Goal: Task Accomplishment & Management: Complete application form

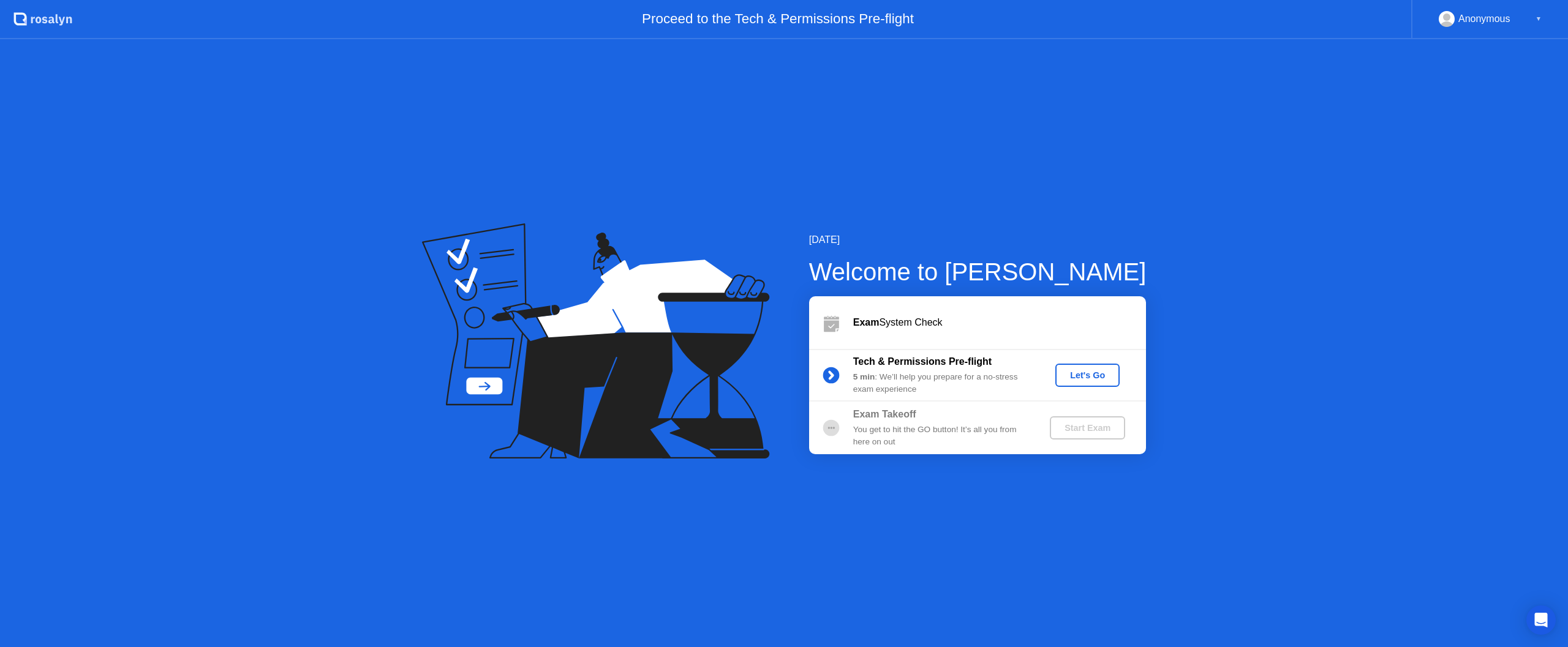
click at [1107, 375] on div "Let's Go" at bounding box center [1087, 375] width 54 height 10
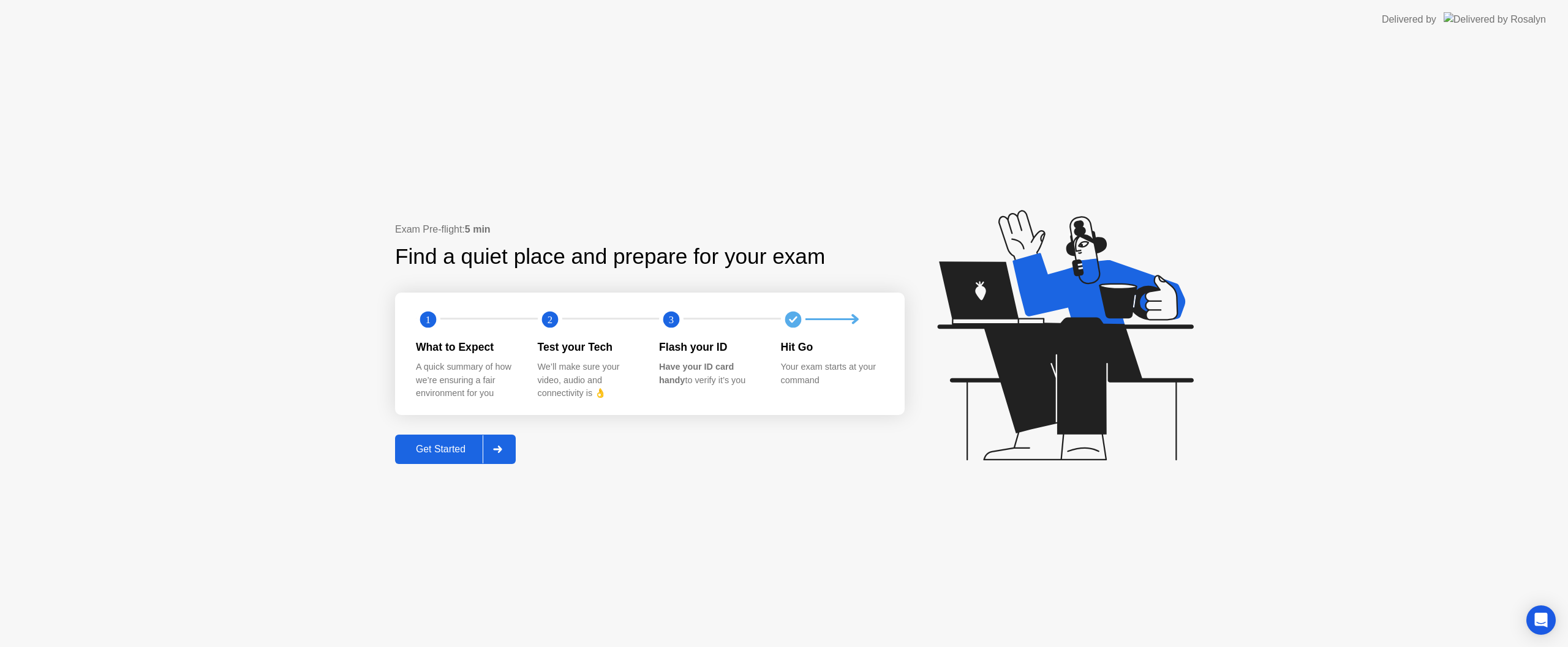
click at [510, 445] on div at bounding box center [497, 449] width 29 height 28
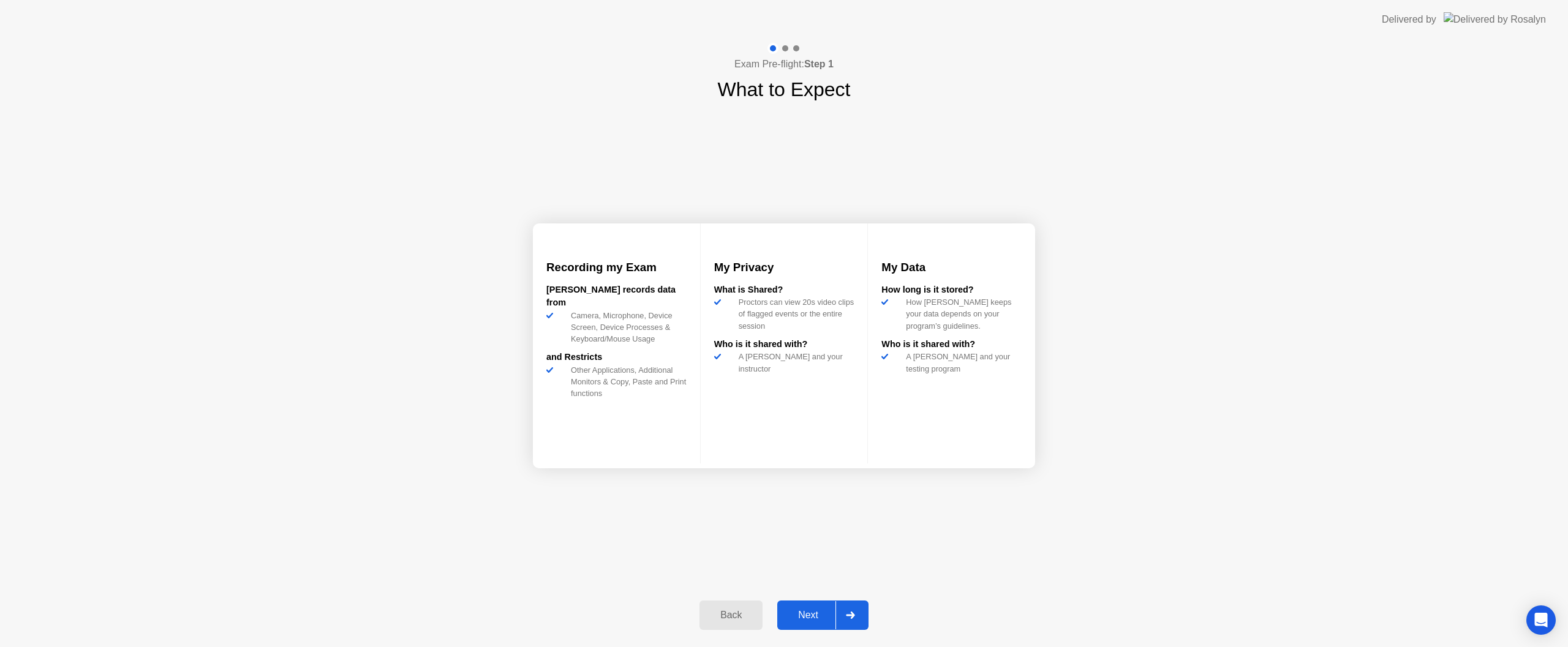
click at [822, 619] on div "Next" at bounding box center [808, 615] width 54 height 11
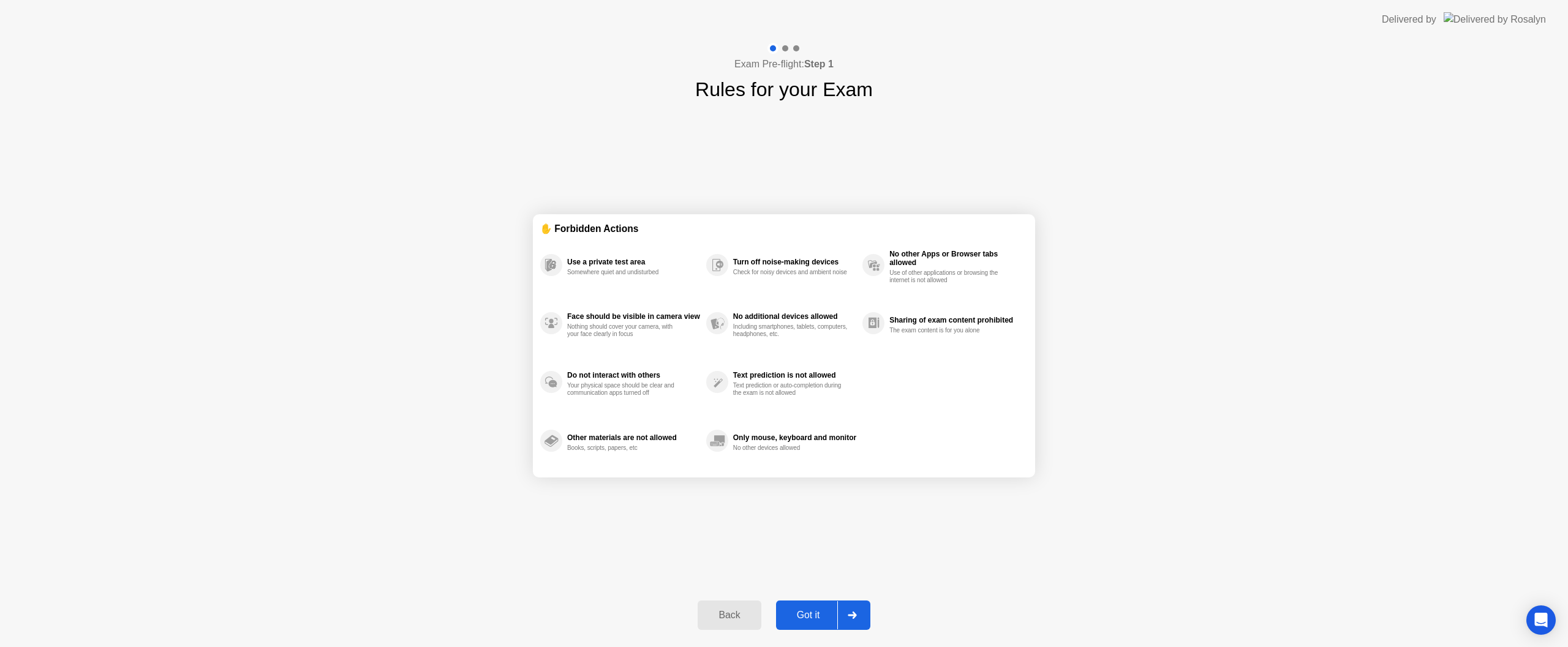
click at [834, 635] on div "Back Got it" at bounding box center [784, 616] width 187 height 56
click at [818, 616] on div "Got it" at bounding box center [808, 615] width 57 height 11
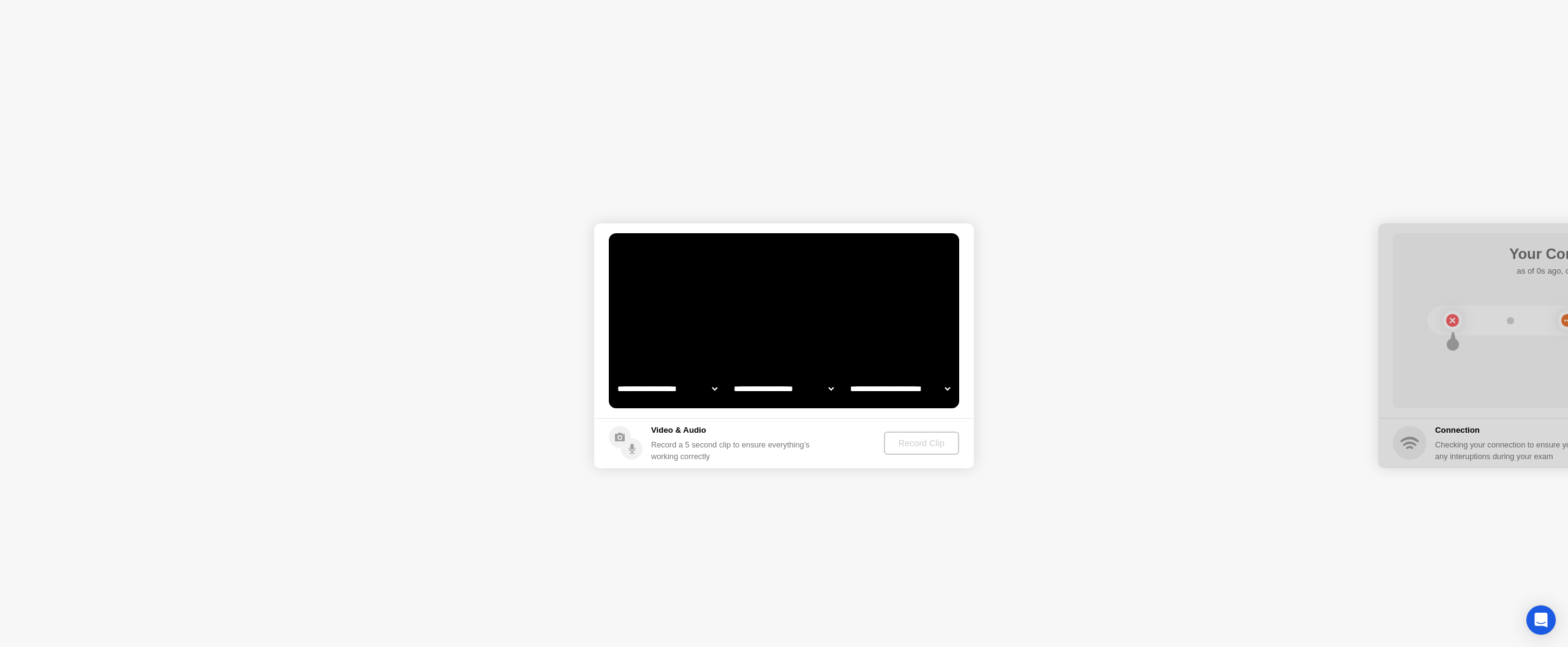
select select "**********"
select select "*******"
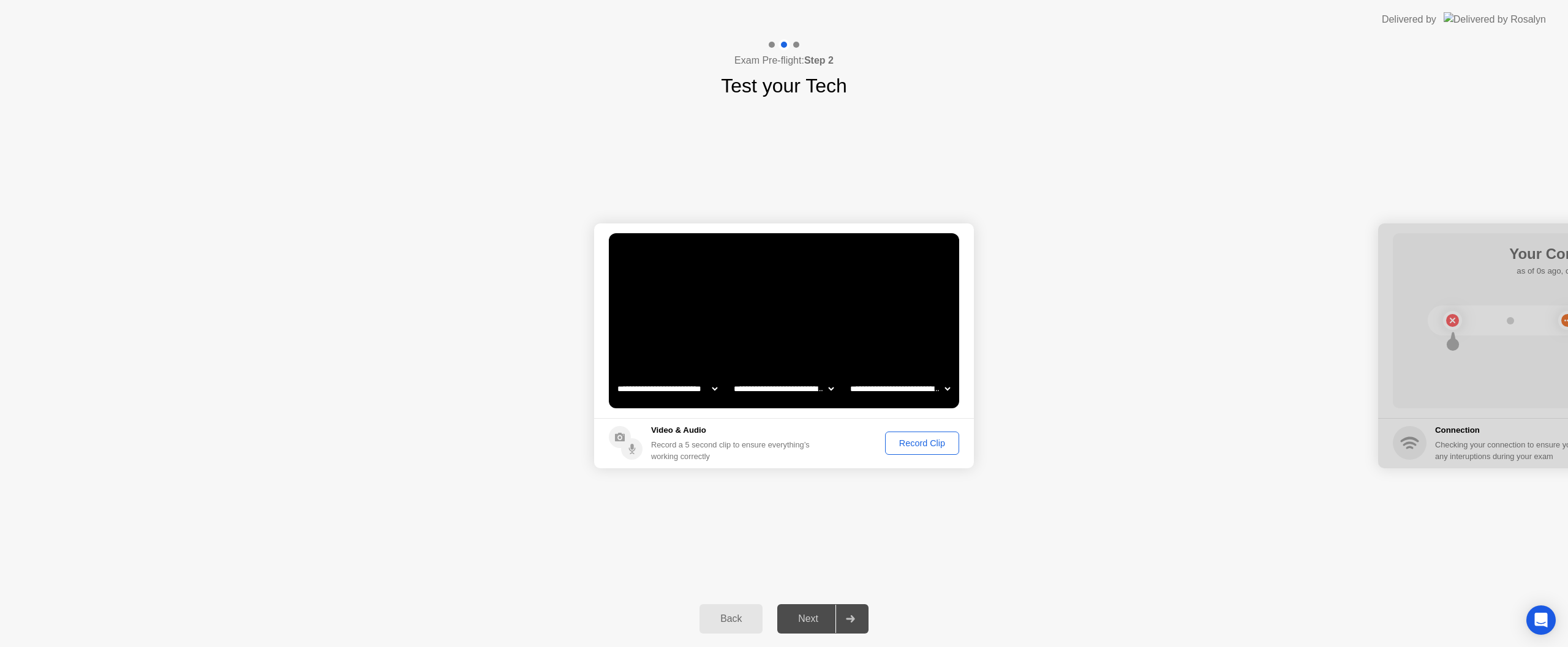
click at [904, 441] on div "Record Clip" at bounding box center [921, 443] width 65 height 10
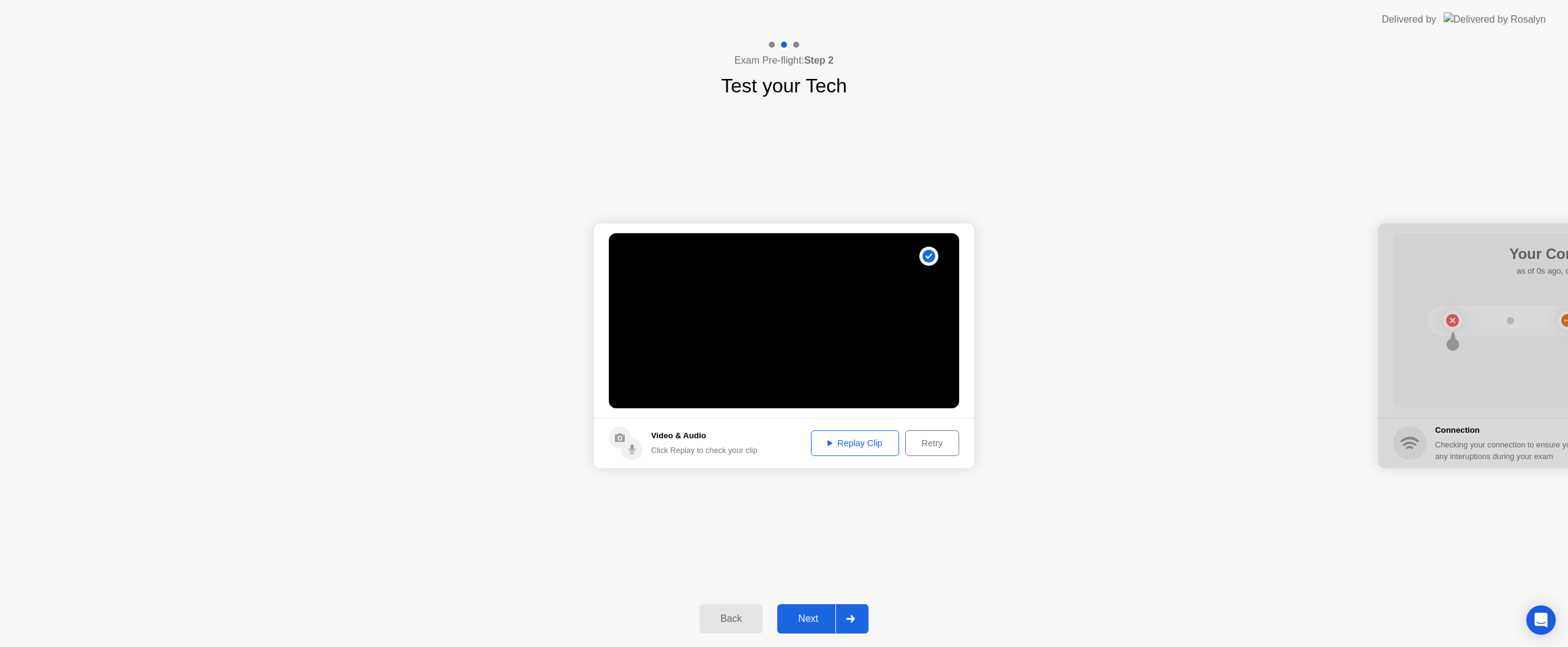
click at [820, 630] on button "Next" at bounding box center [823, 619] width 91 height 29
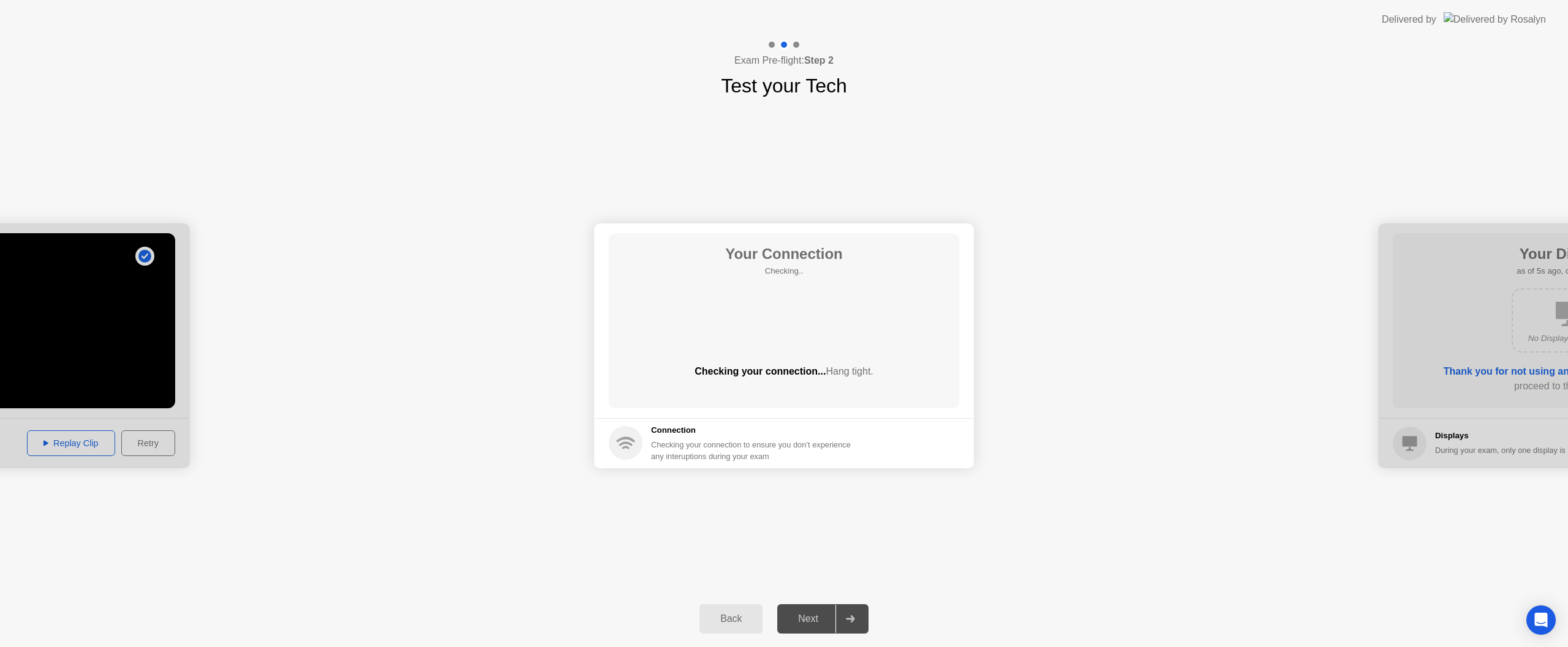
click at [821, 620] on div "Next" at bounding box center [808, 619] width 54 height 11
click at [808, 614] on div "Next" at bounding box center [808, 619] width 54 height 11
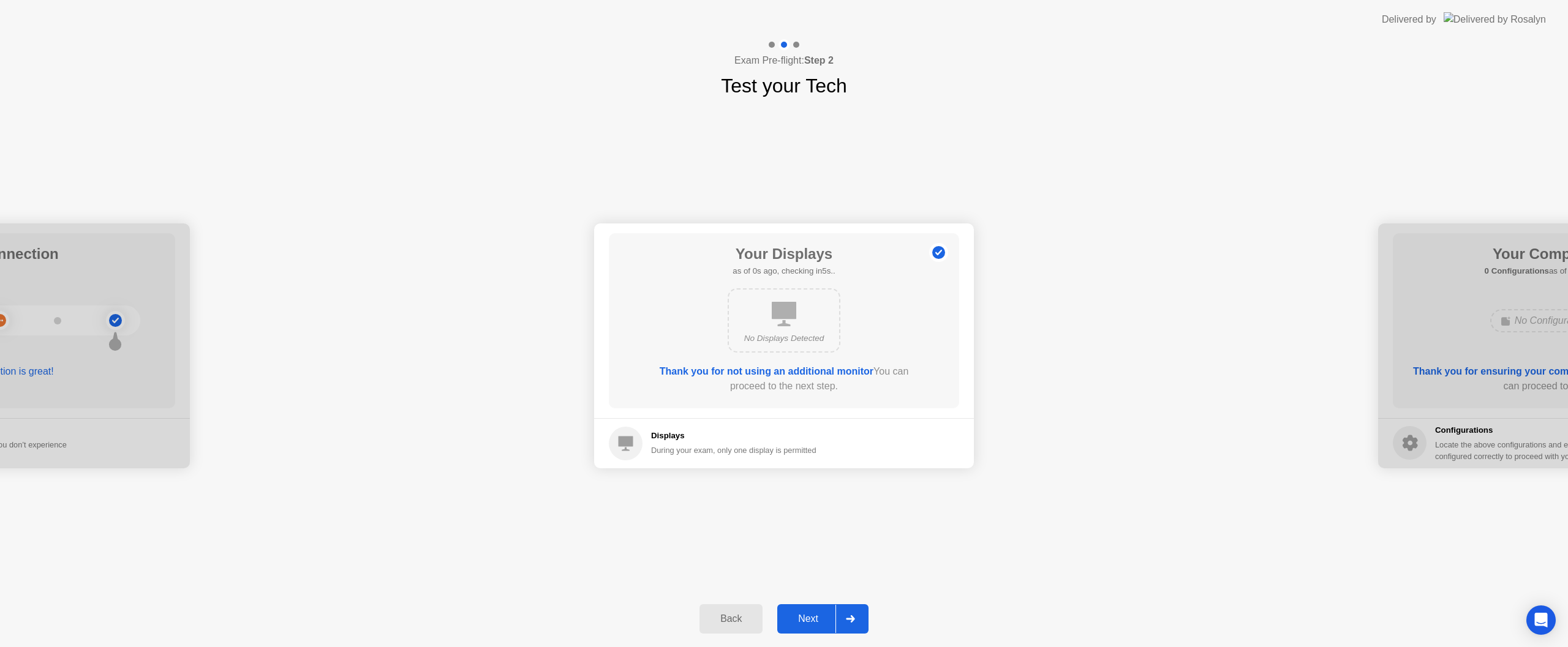
click at [808, 614] on div "Next" at bounding box center [808, 619] width 54 height 11
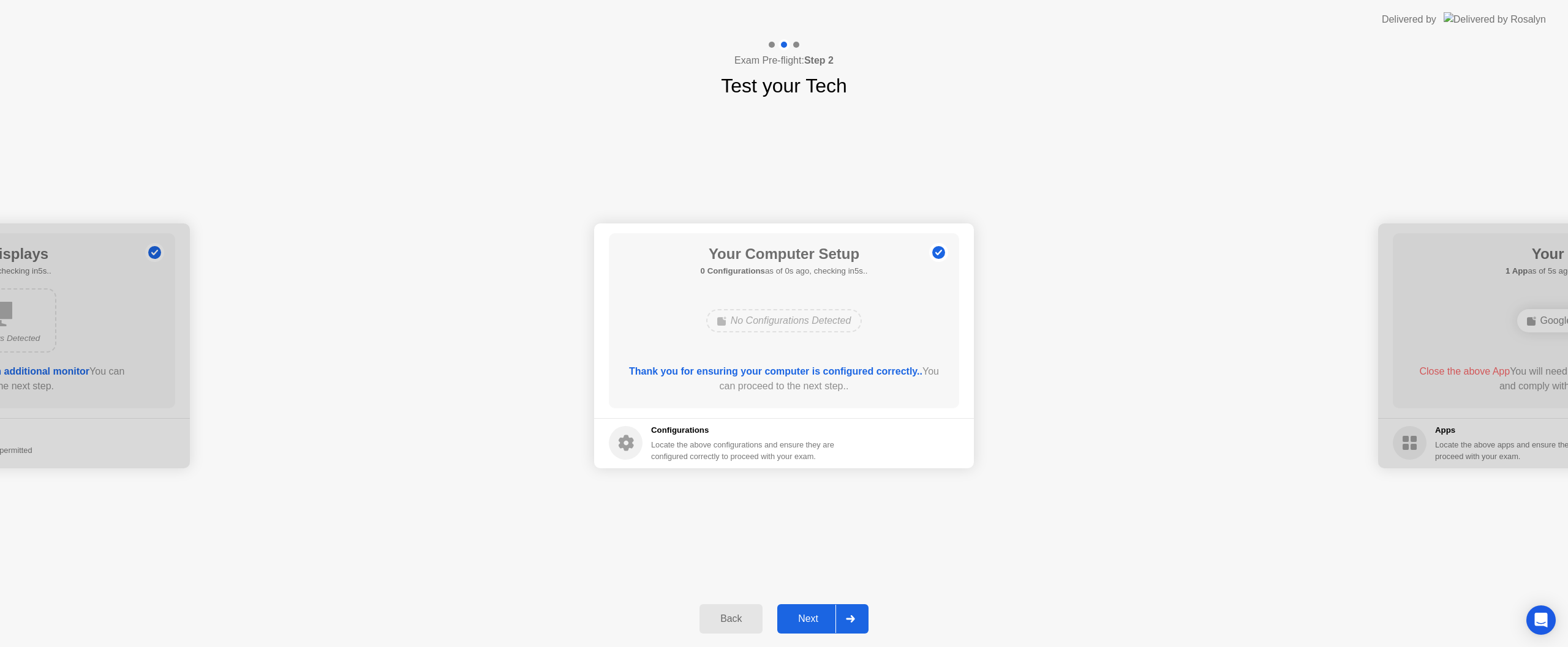
click at [807, 611] on button "Next" at bounding box center [823, 619] width 91 height 29
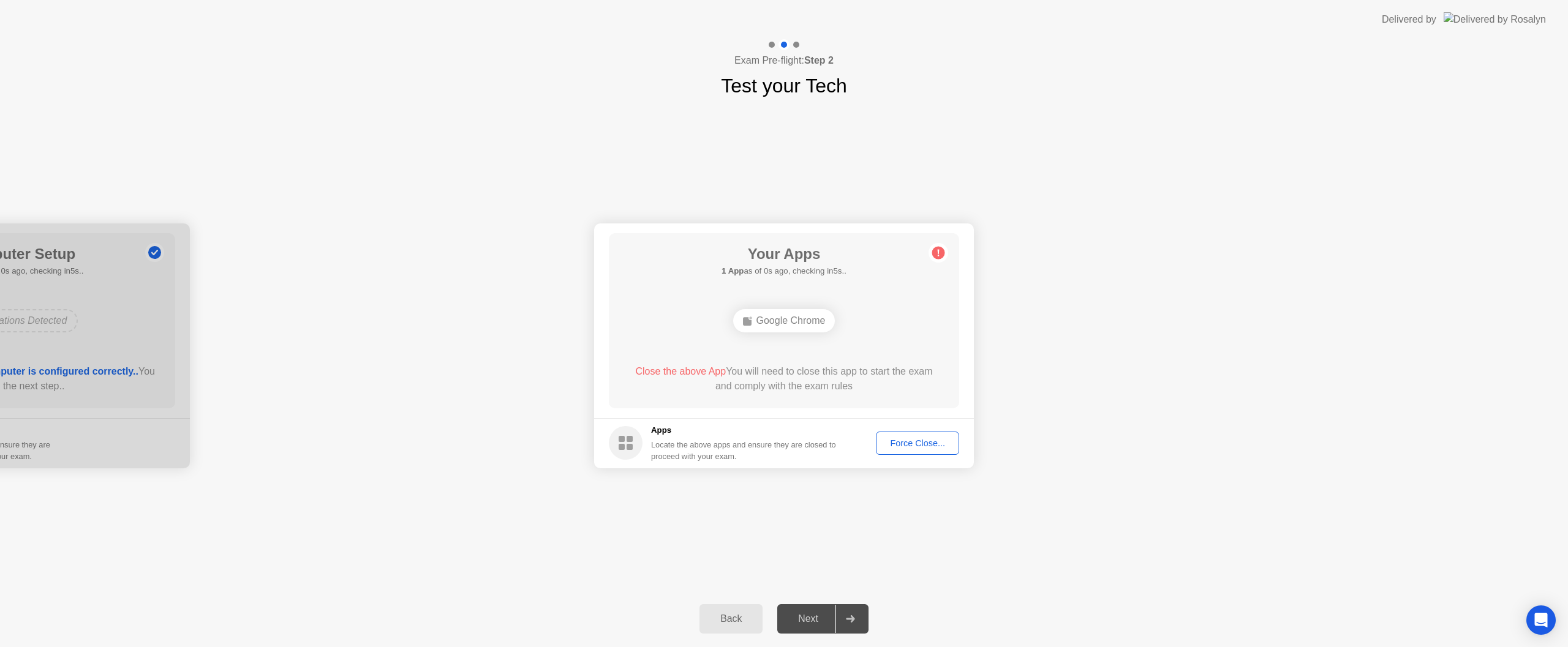
click at [920, 442] on div "Force Close..." at bounding box center [917, 443] width 75 height 10
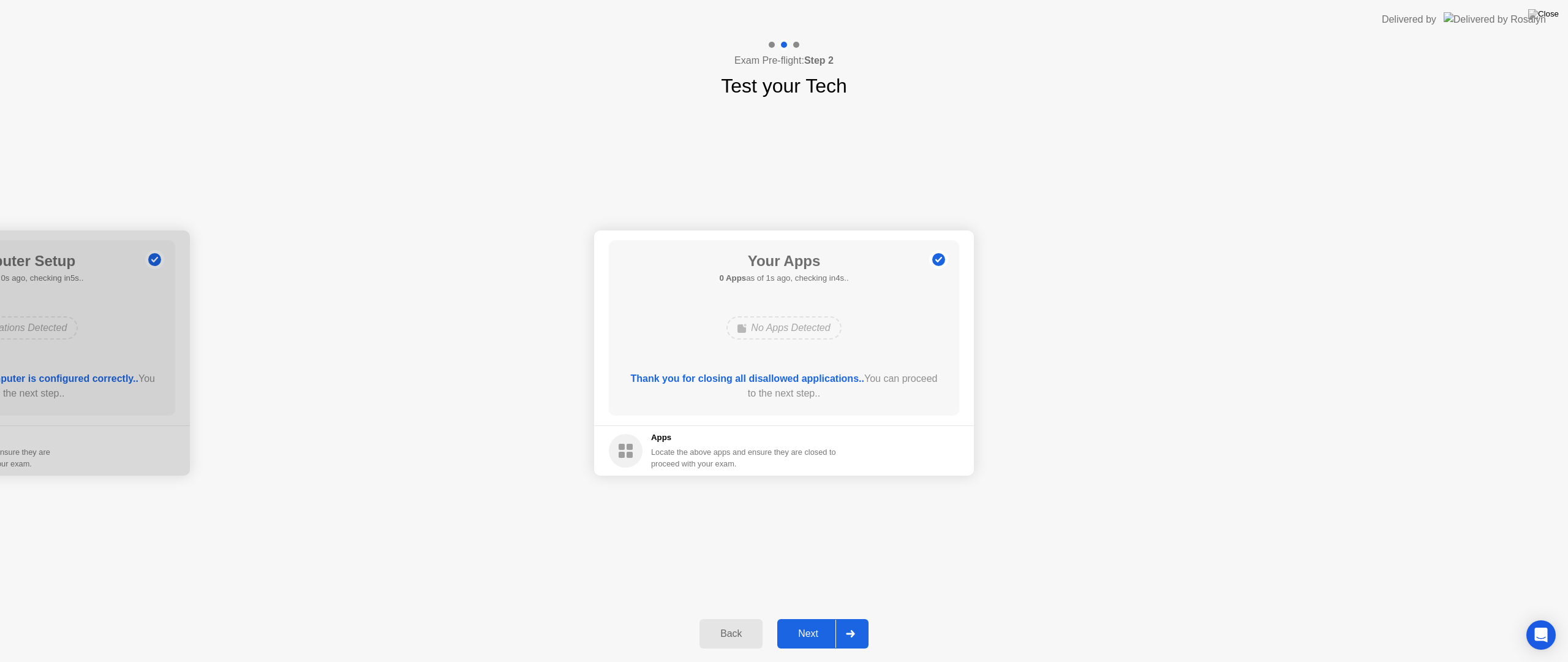
click at [792, 636] on div "Next" at bounding box center [808, 633] width 54 height 11
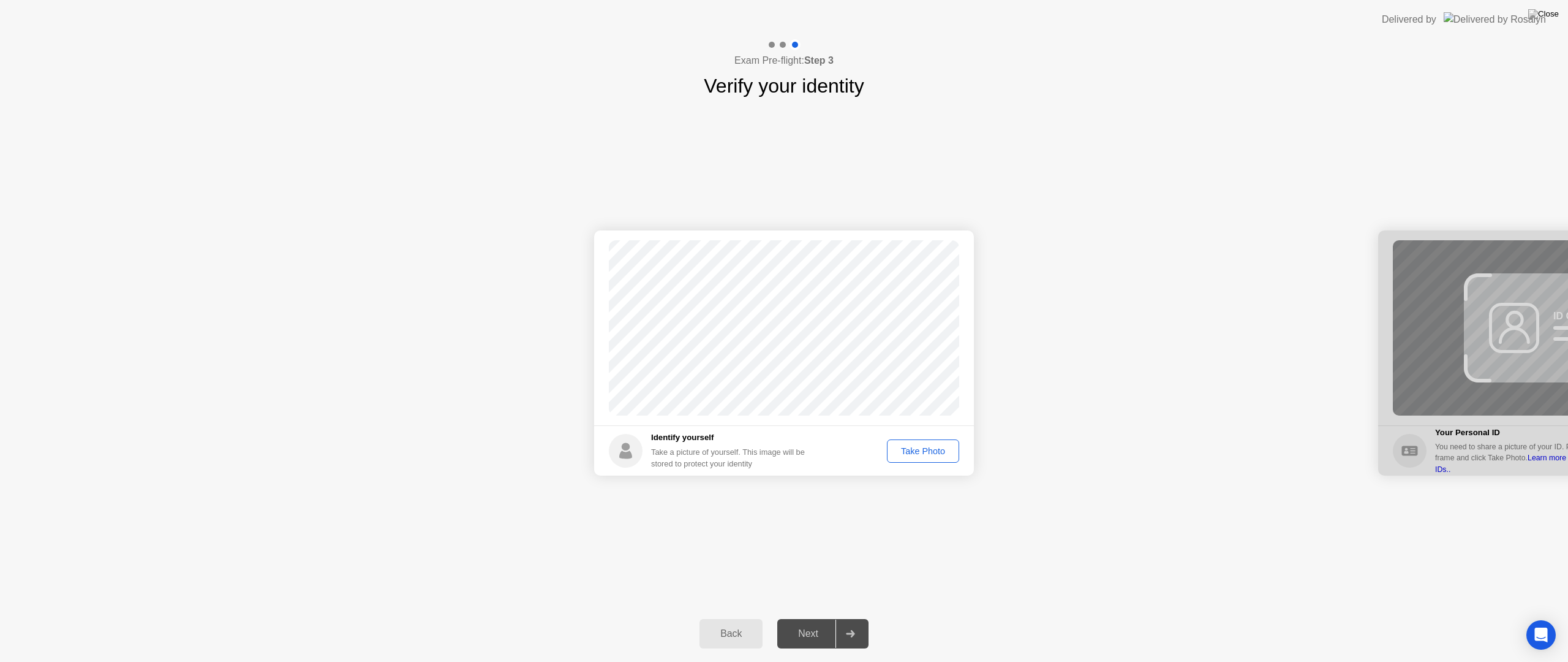
click at [914, 456] on div "Take Photo" at bounding box center [923, 451] width 64 height 10
click at [828, 636] on div "Next" at bounding box center [808, 633] width 54 height 11
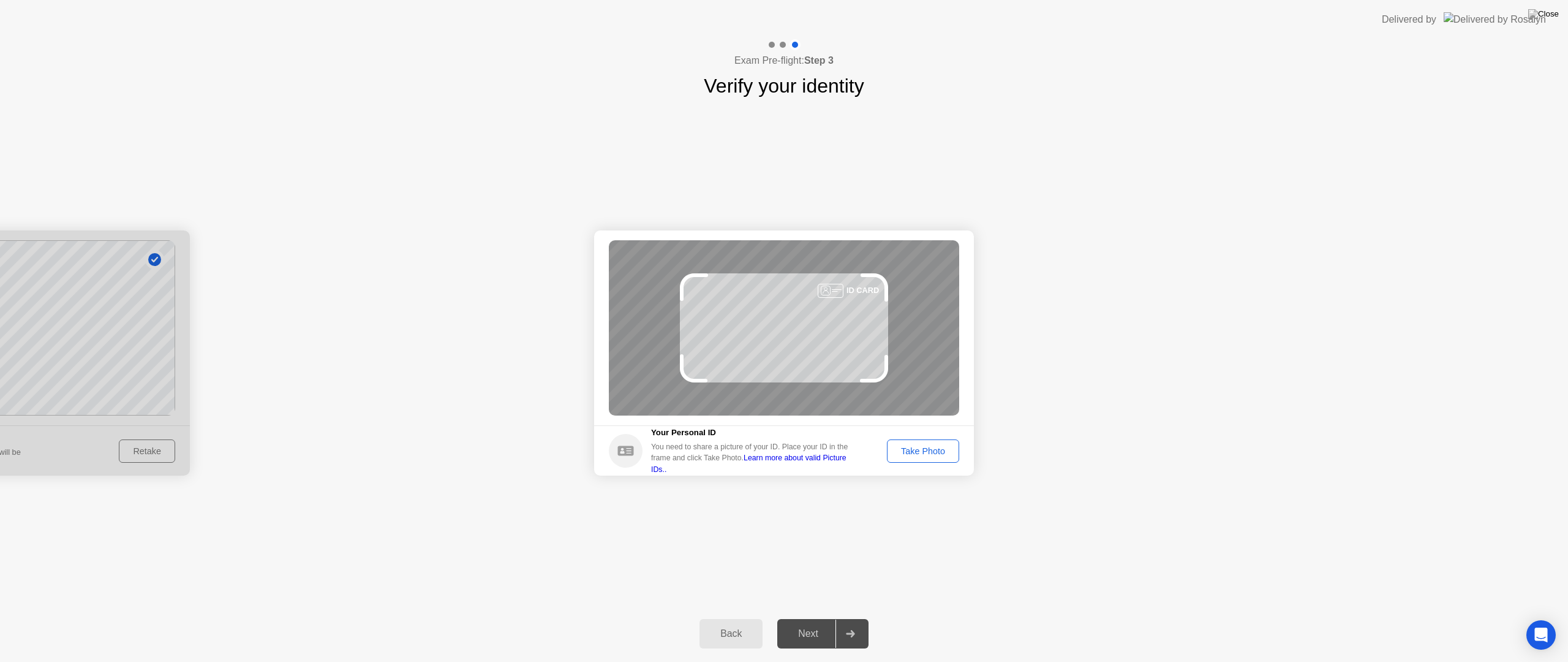
click at [910, 446] on div "Take Photo" at bounding box center [923, 451] width 64 height 10
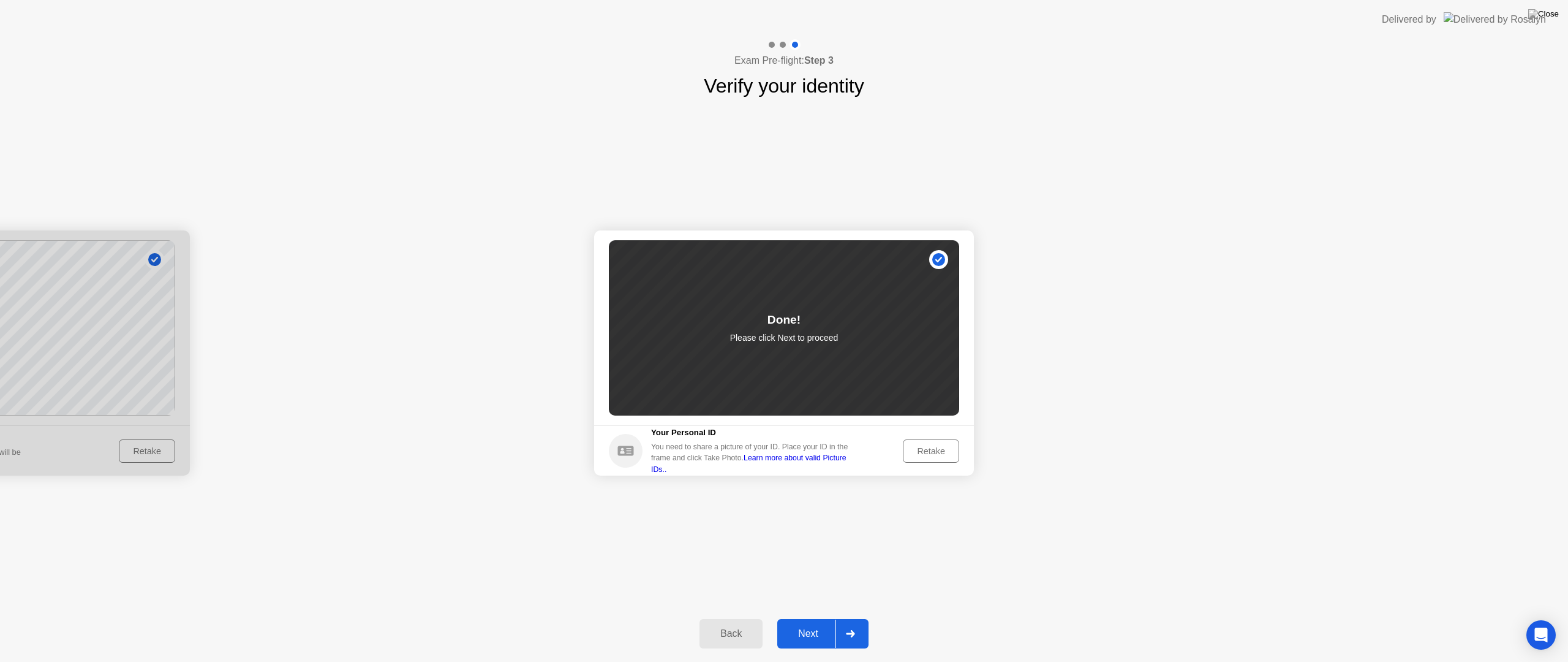
click at [810, 626] on button "Next" at bounding box center [823, 634] width 91 height 29
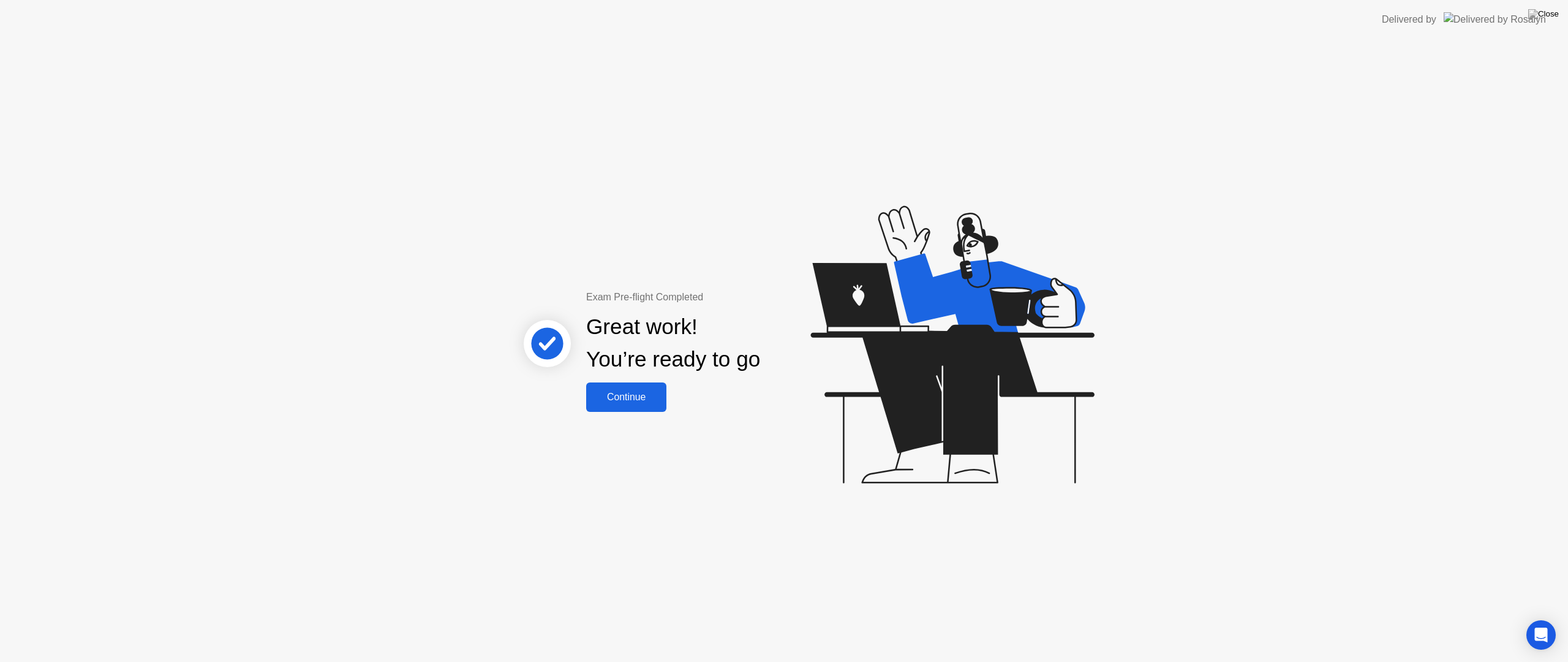
click at [626, 396] on div "Continue" at bounding box center [626, 397] width 73 height 11
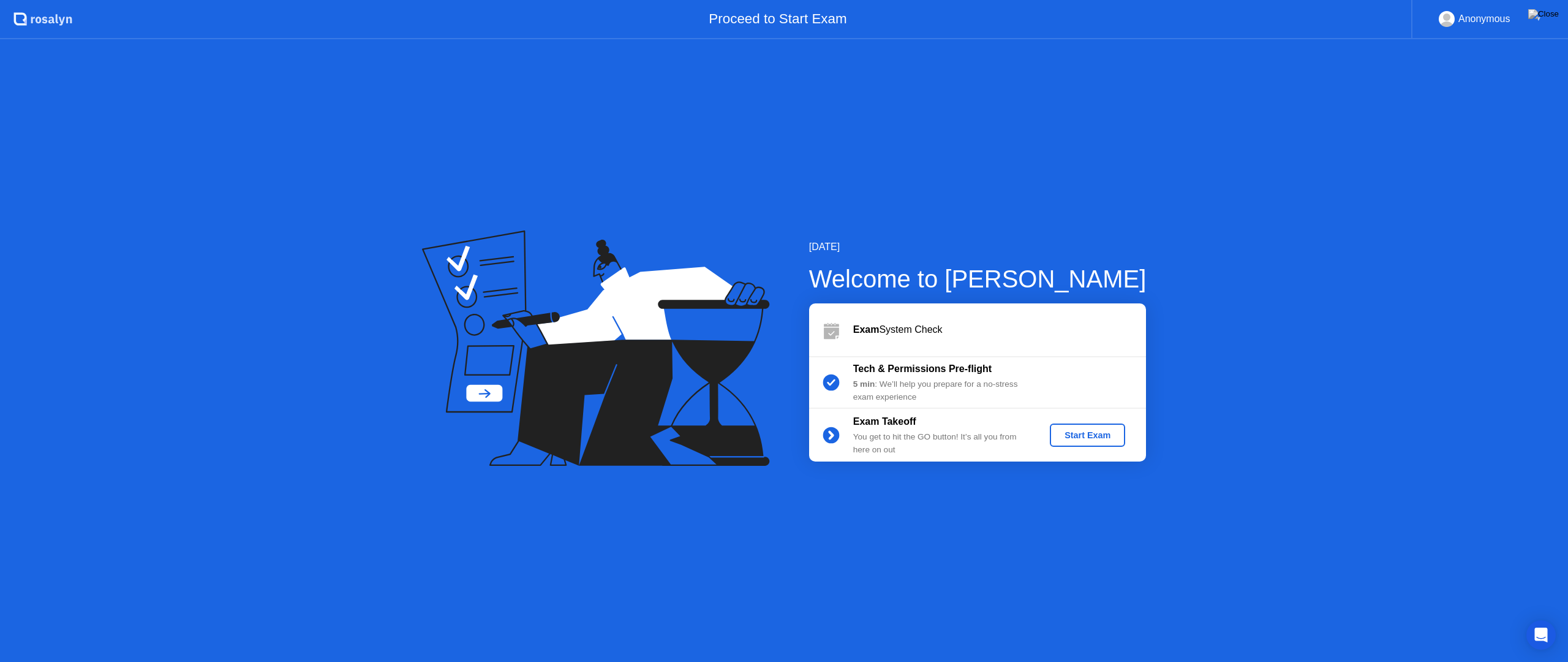
click at [1095, 434] on div "Start Exam" at bounding box center [1087, 436] width 65 height 10
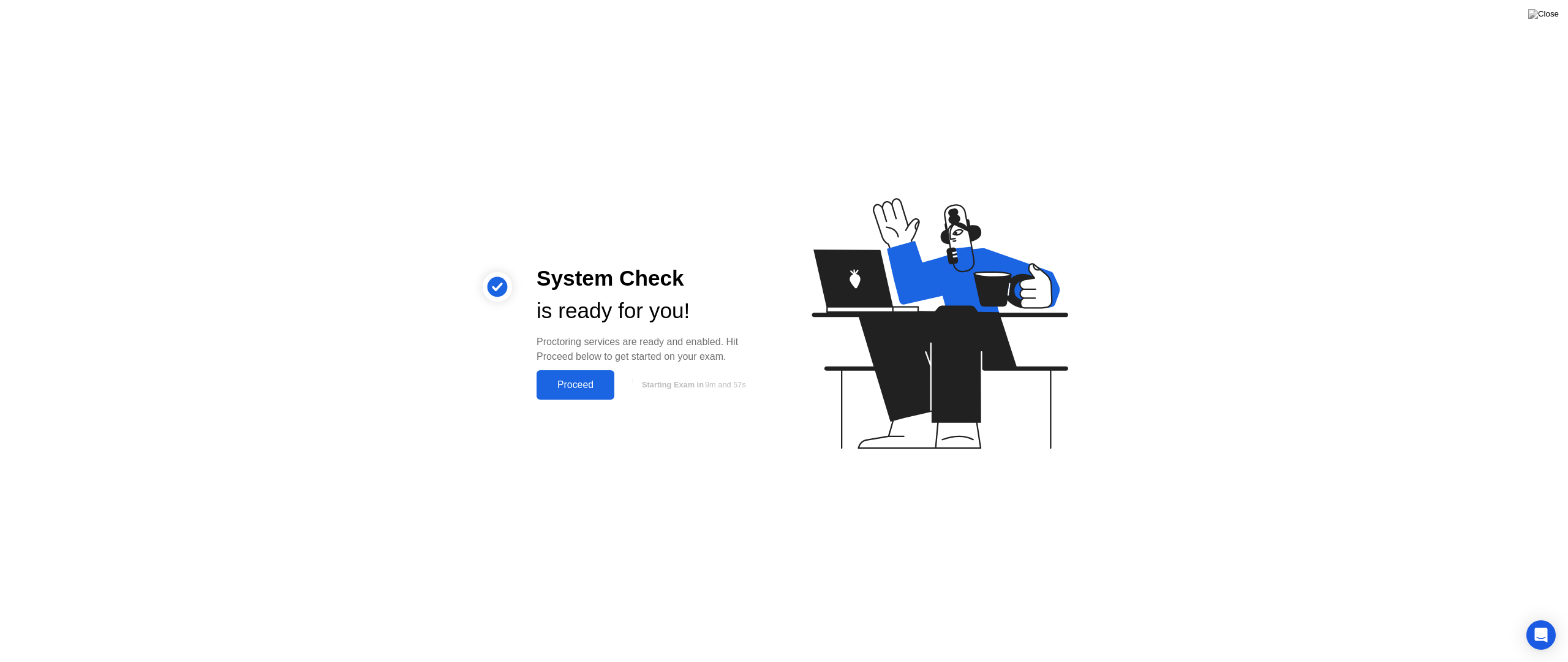
click at [558, 391] on div "Proceed" at bounding box center [575, 384] width 71 height 11
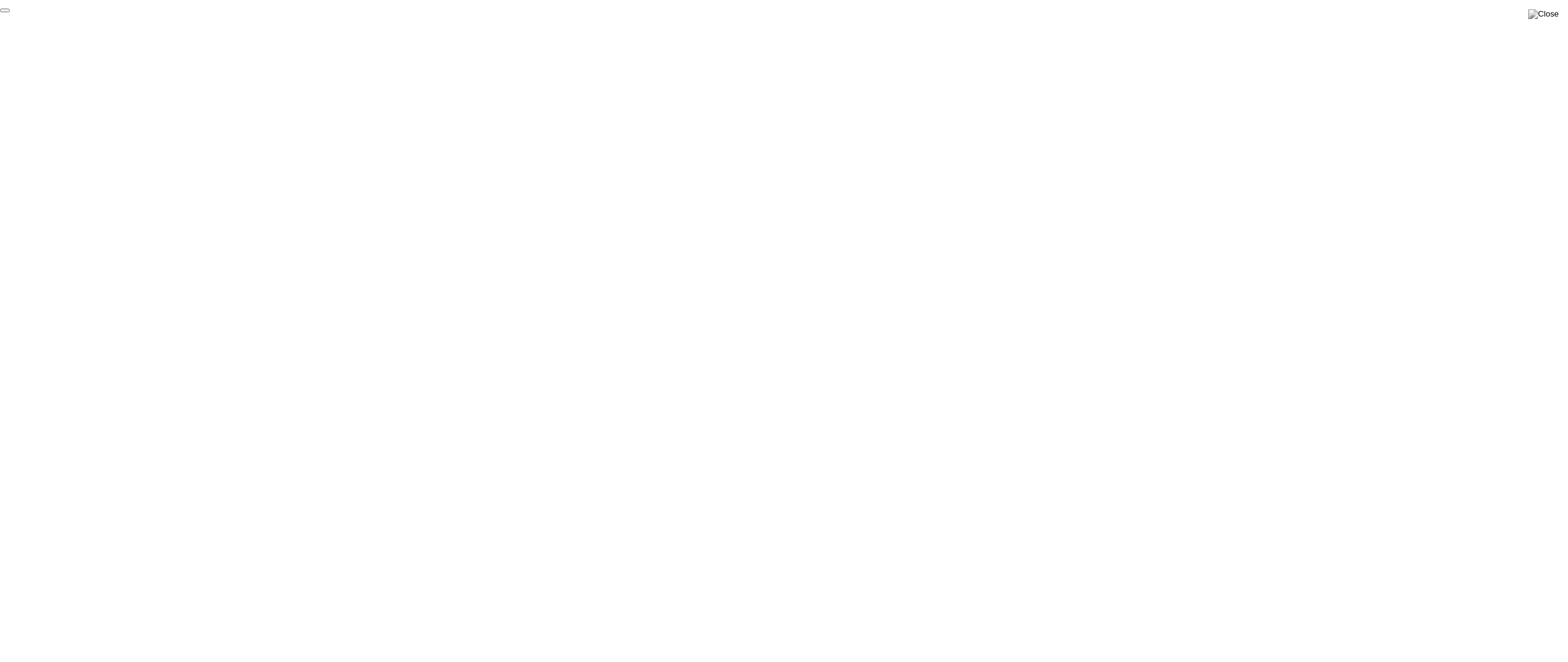
click div "End Proctoring Session"
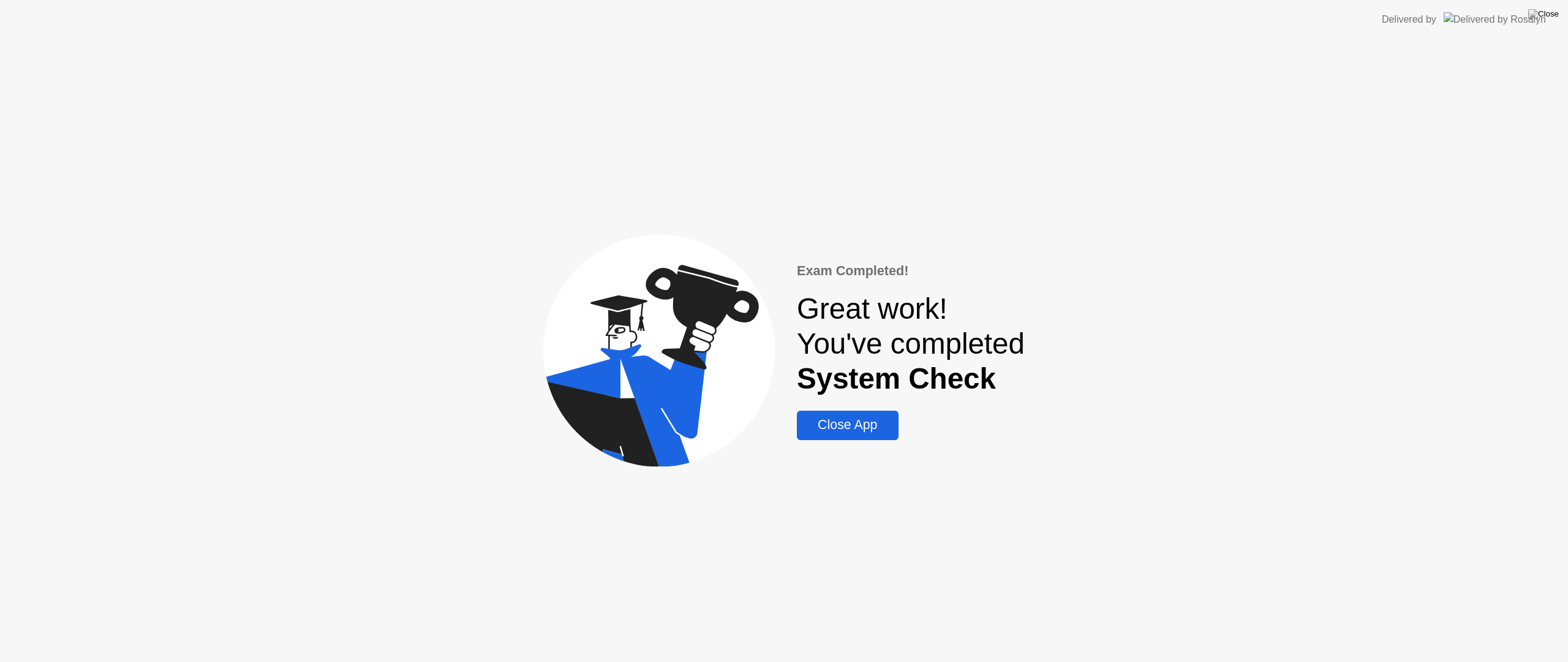
click at [860, 424] on div "Close App" at bounding box center [847, 425] width 93 height 16
